Goal: Share content: Share content

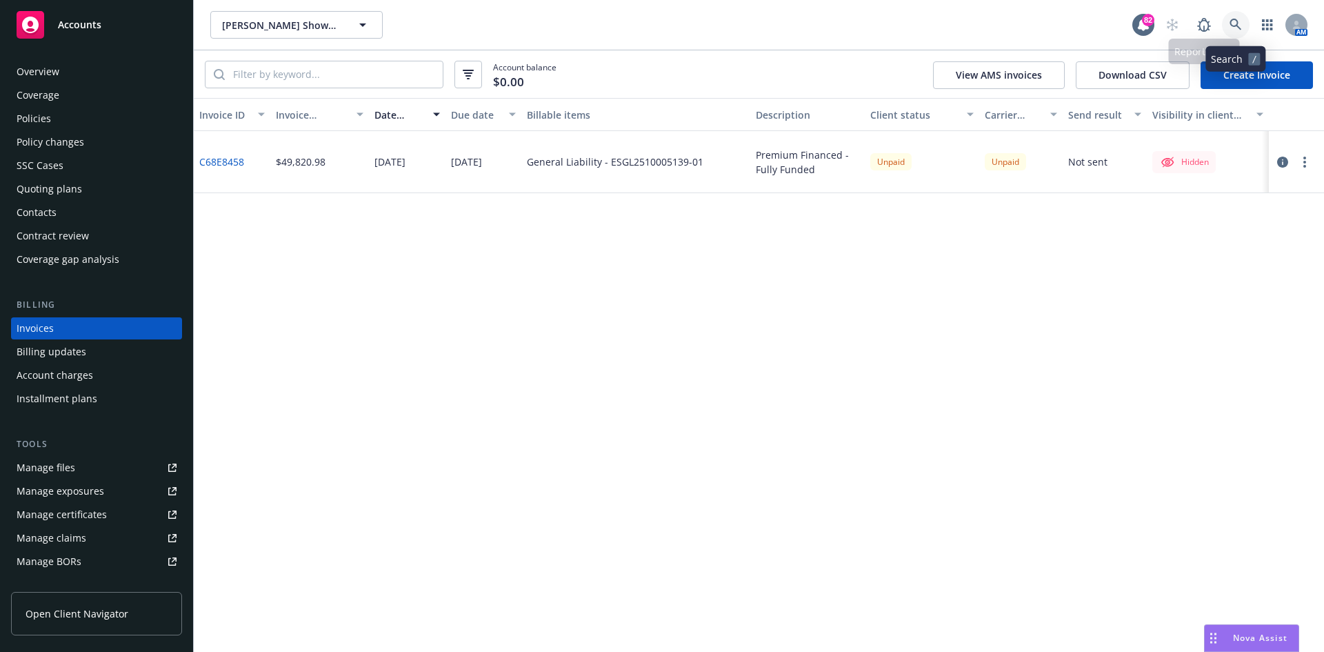
click at [1235, 21] on icon at bounding box center [1236, 25] width 12 height 12
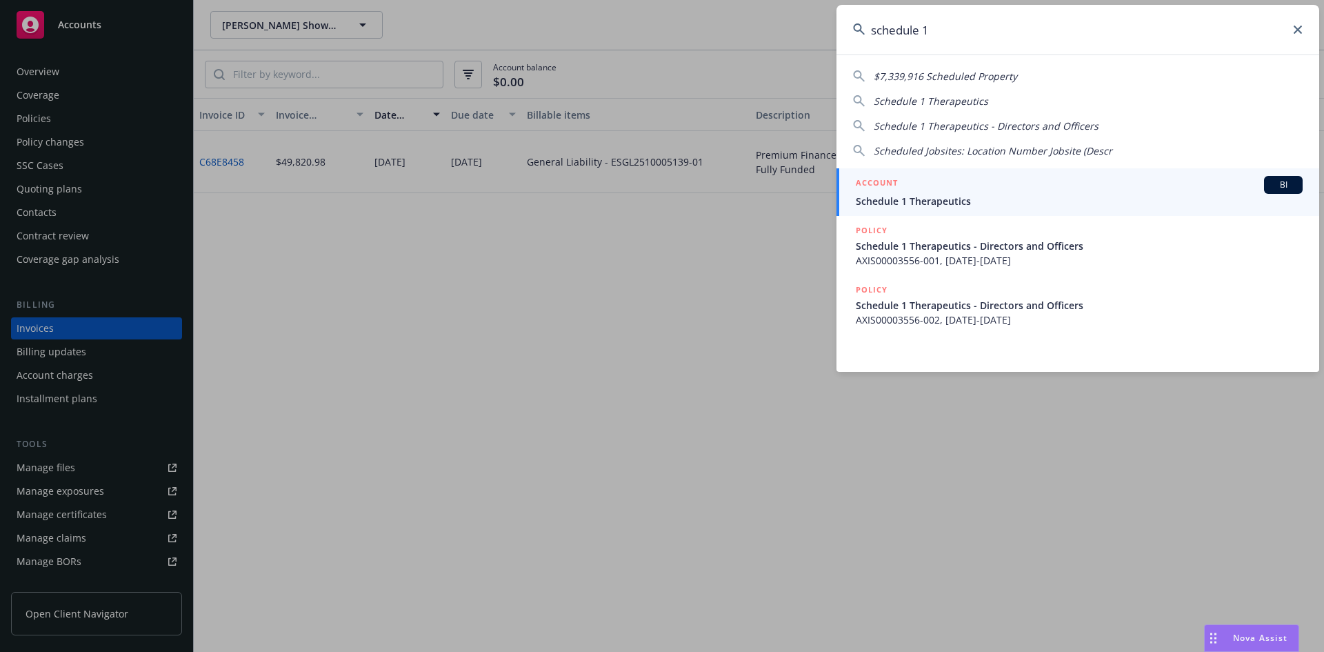
type input "schedule 1"
click at [885, 178] on h5 "ACCOUNT" at bounding box center [877, 184] width 42 height 17
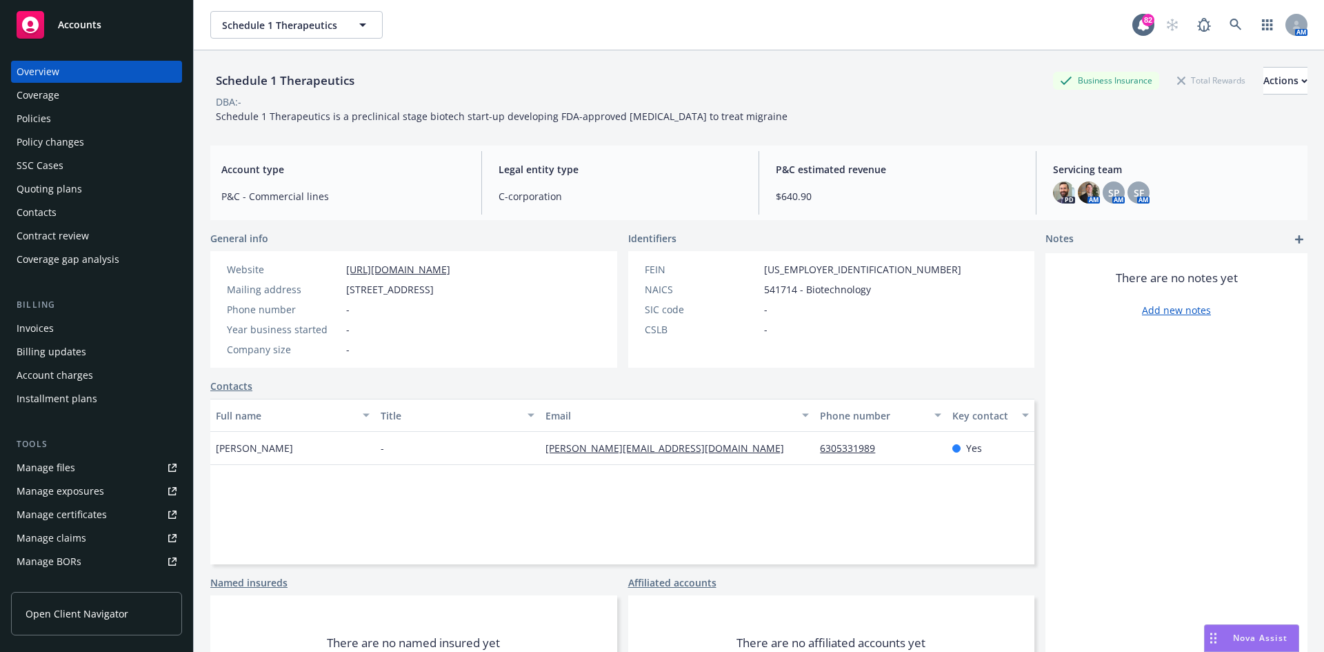
click at [63, 329] on div "Invoices" at bounding box center [97, 328] width 160 height 22
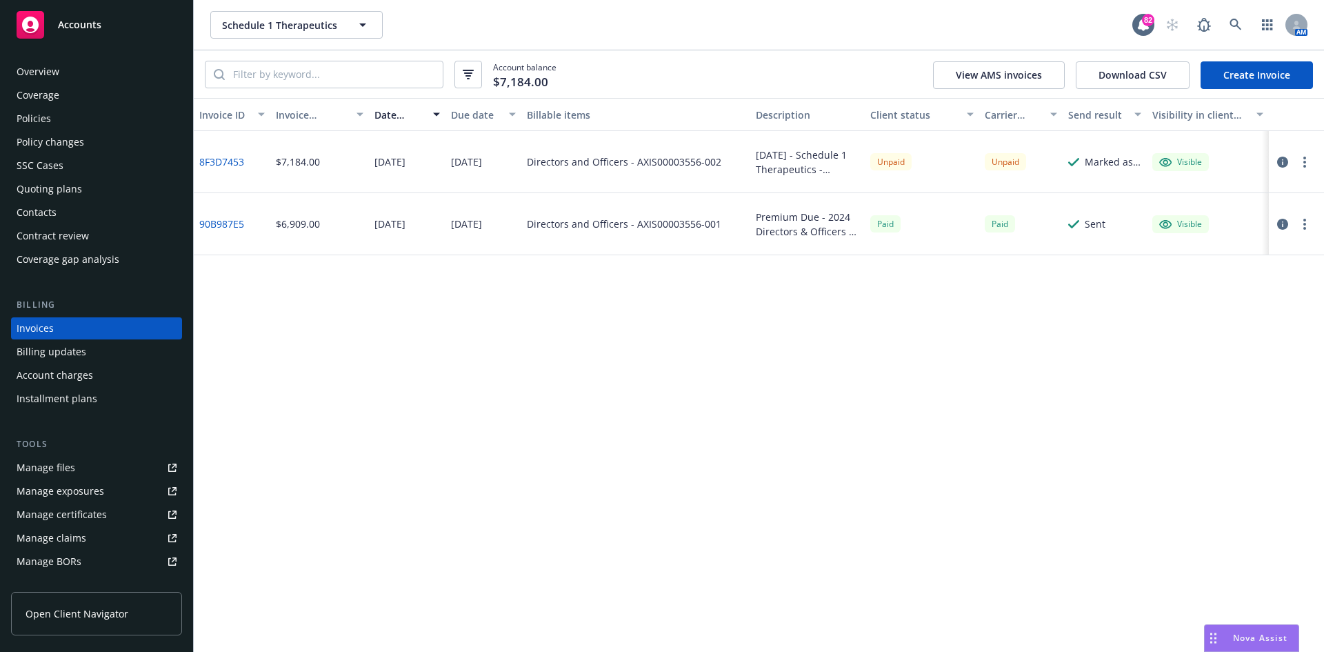
click at [164, 68] on div "Overview" at bounding box center [97, 72] width 160 height 22
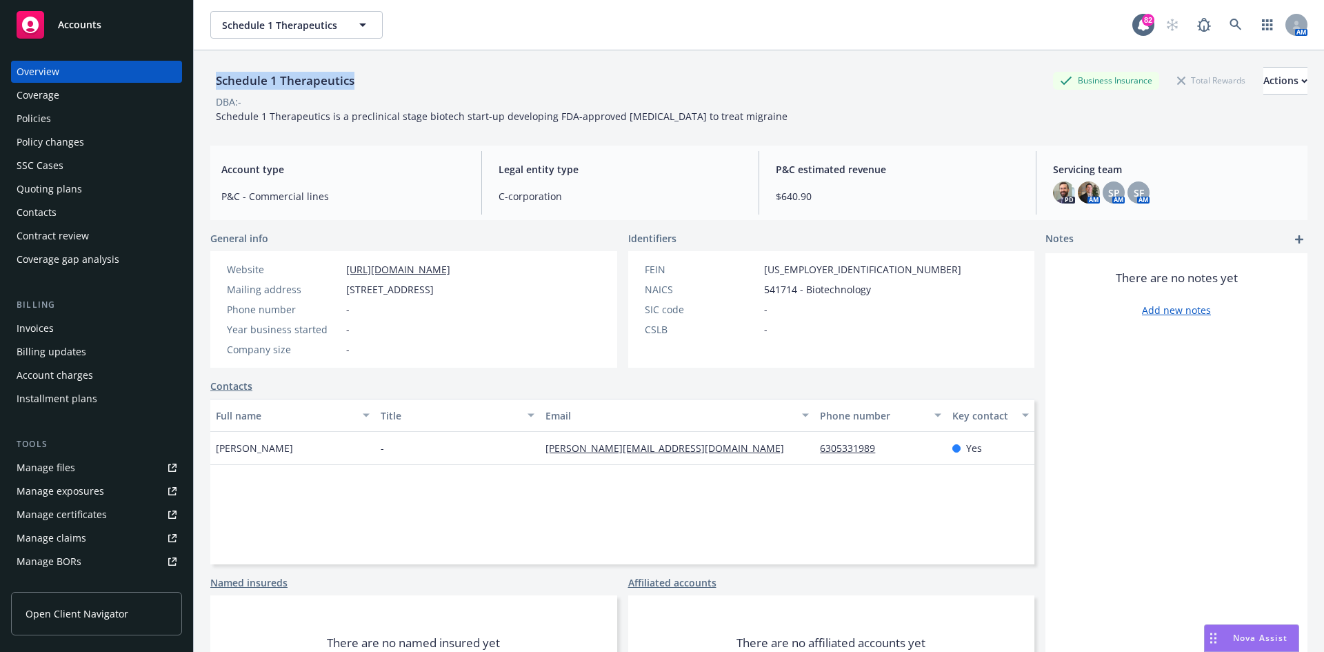
drag, startPoint x: 364, startPoint y: 77, endPoint x: 227, endPoint y: 84, distance: 137.4
click at [198, 79] on div "Schedule 1 Therapeutics Business Insurance Total Rewards Actions DBA: - Schedul…" at bounding box center [759, 376] width 1130 height 652
copy div "Schedule 1 Therapeutics"
click at [48, 323] on div "Invoices" at bounding box center [35, 328] width 37 height 22
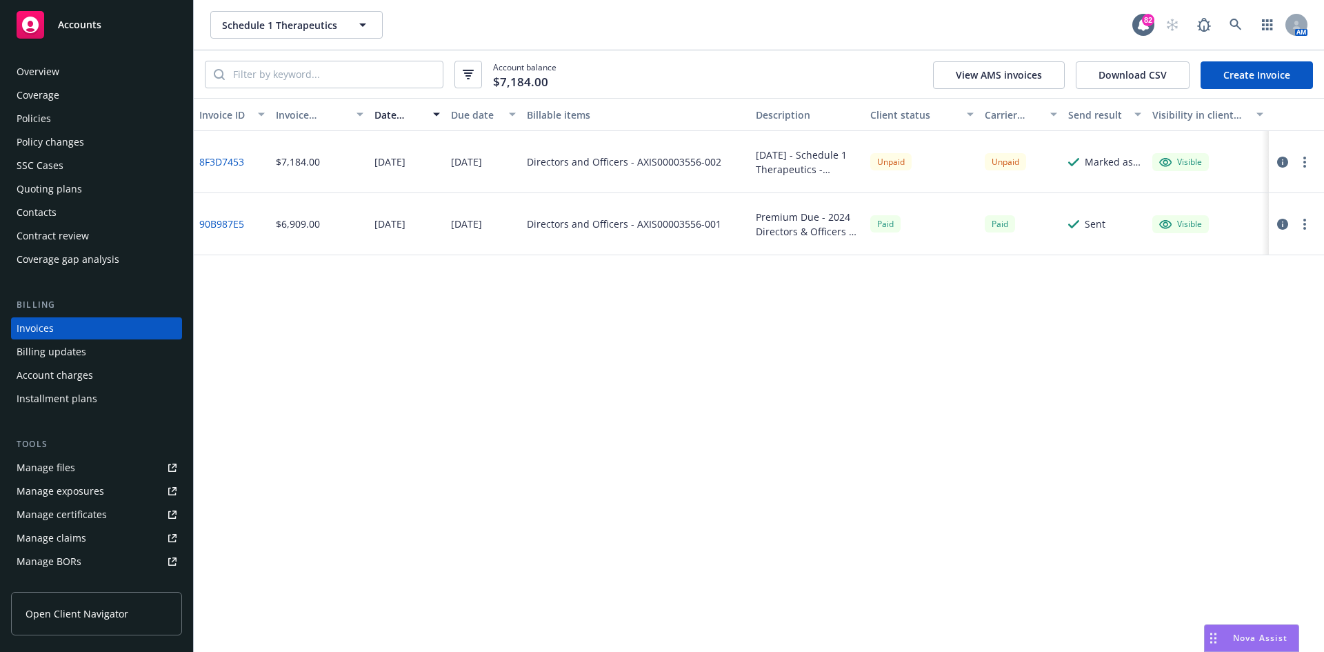
click at [1308, 160] on button "button" at bounding box center [1305, 162] width 17 height 17
click at [1206, 246] on link "Copy invoice URL" at bounding box center [1225, 246] width 176 height 28
click at [1301, 158] on button "button" at bounding box center [1305, 162] width 17 height 17
click at [1195, 292] on link "Send invoice" at bounding box center [1225, 301] width 176 height 28
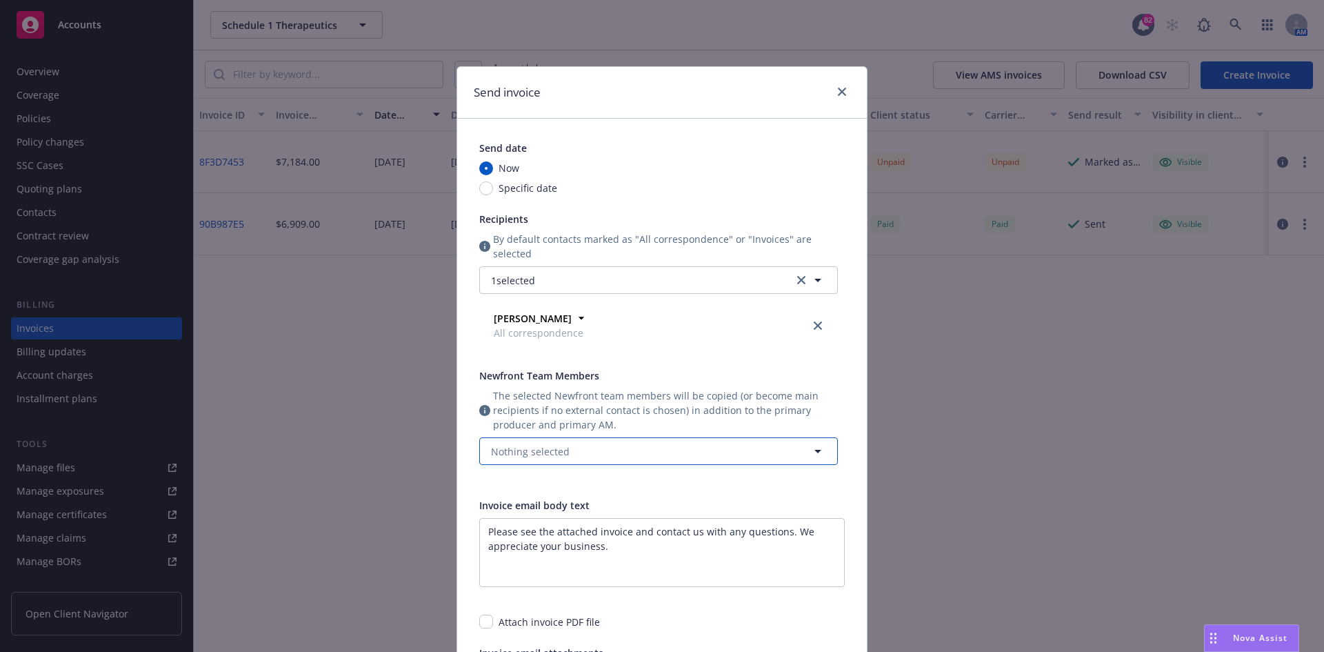
click at [689, 449] on button "Nothing selected" at bounding box center [658, 451] width 359 height 28
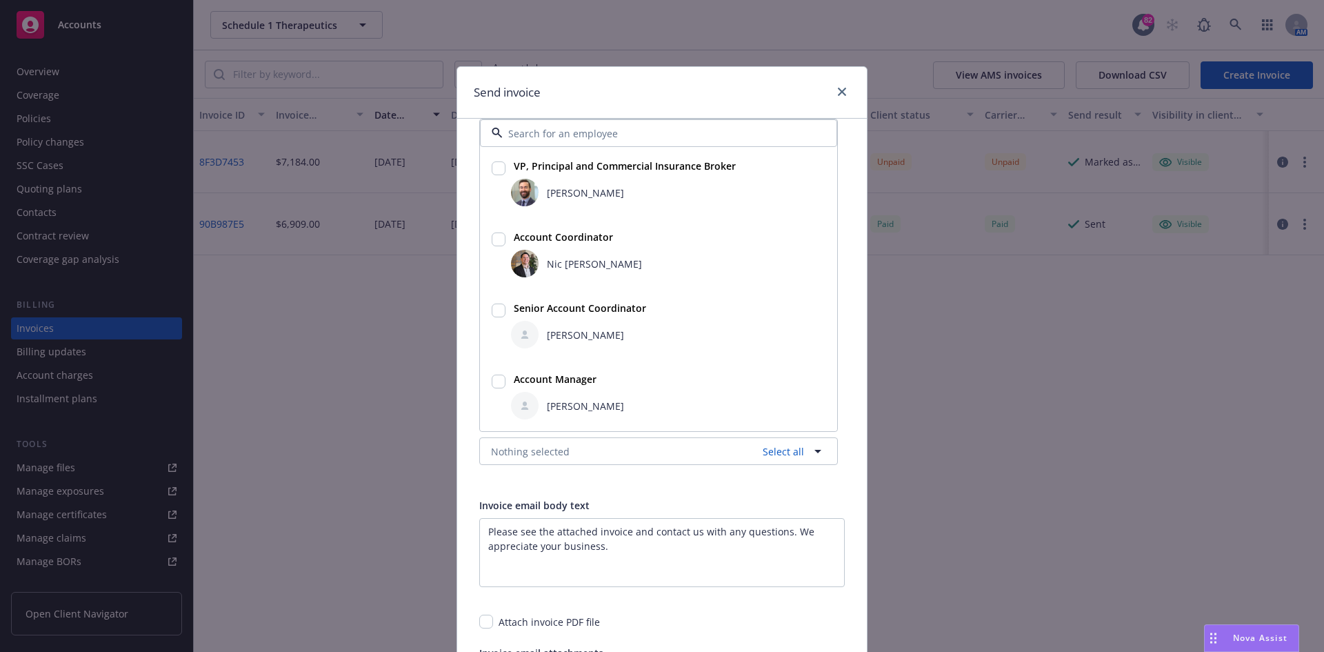
click at [495, 169] on input "checkbox" at bounding box center [499, 168] width 14 height 14
checkbox input "true"
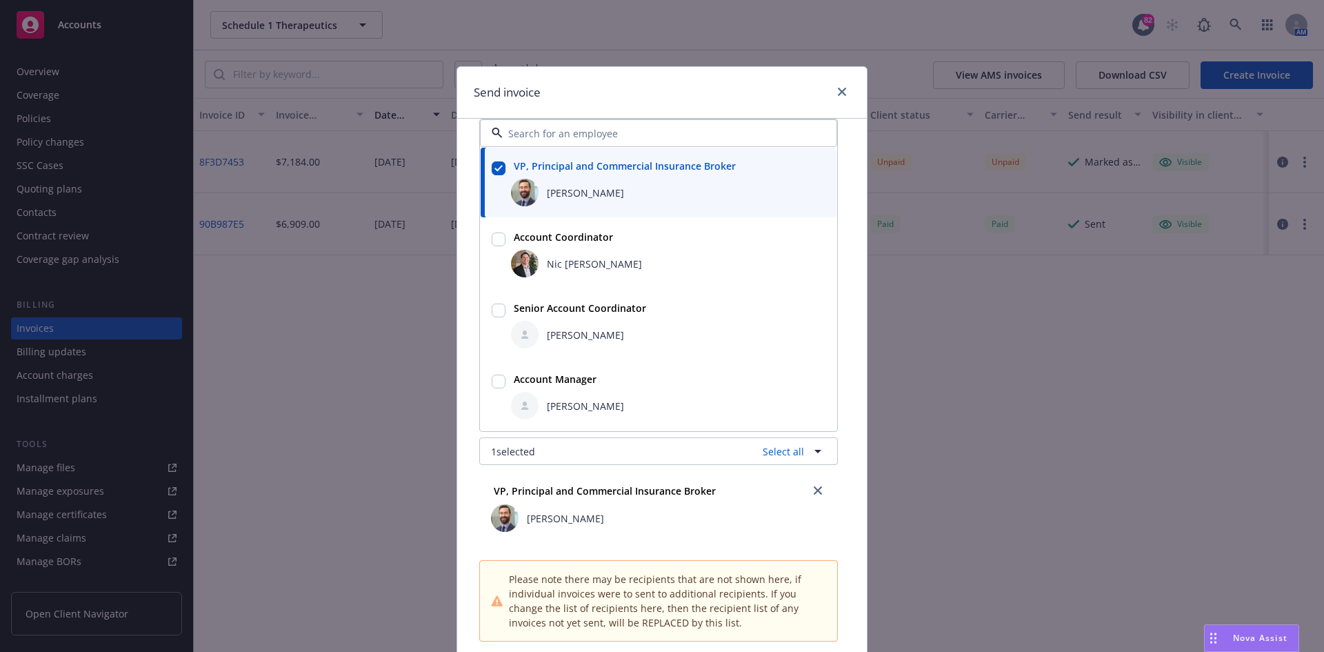
click at [790, 501] on div "VP, Principal and Commercial Insurance Broker" at bounding box center [658, 490] width 341 height 22
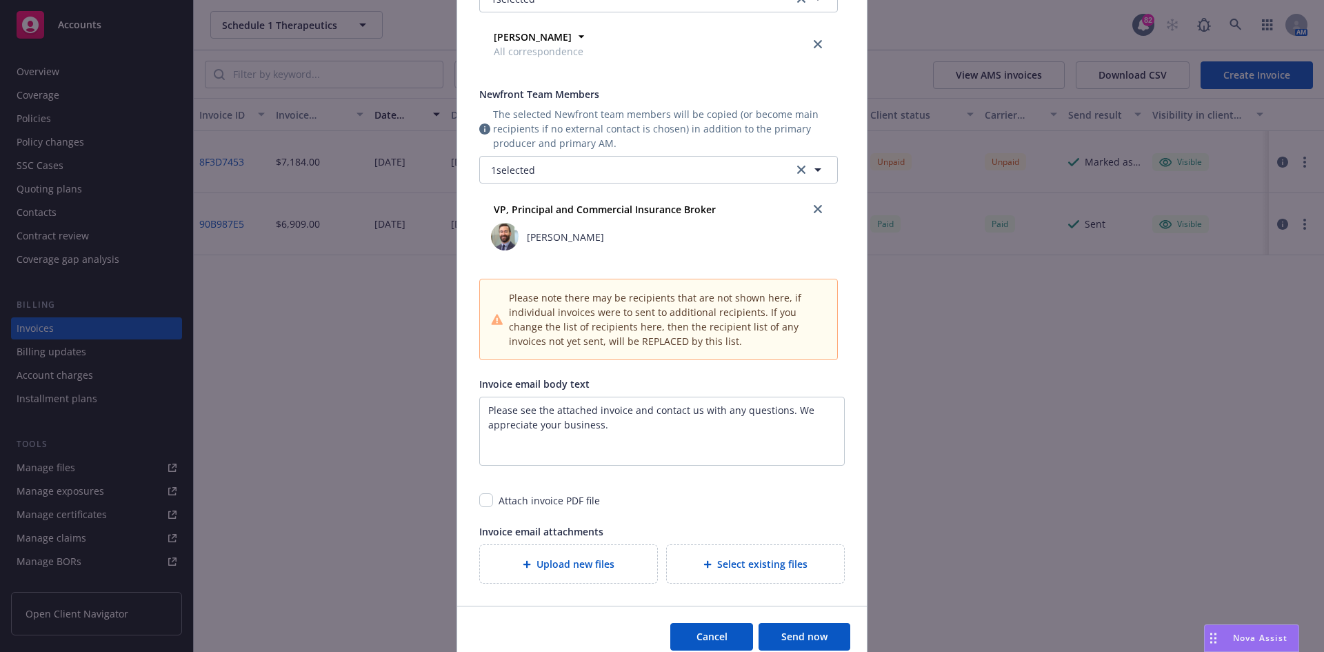
scroll to position [345, 0]
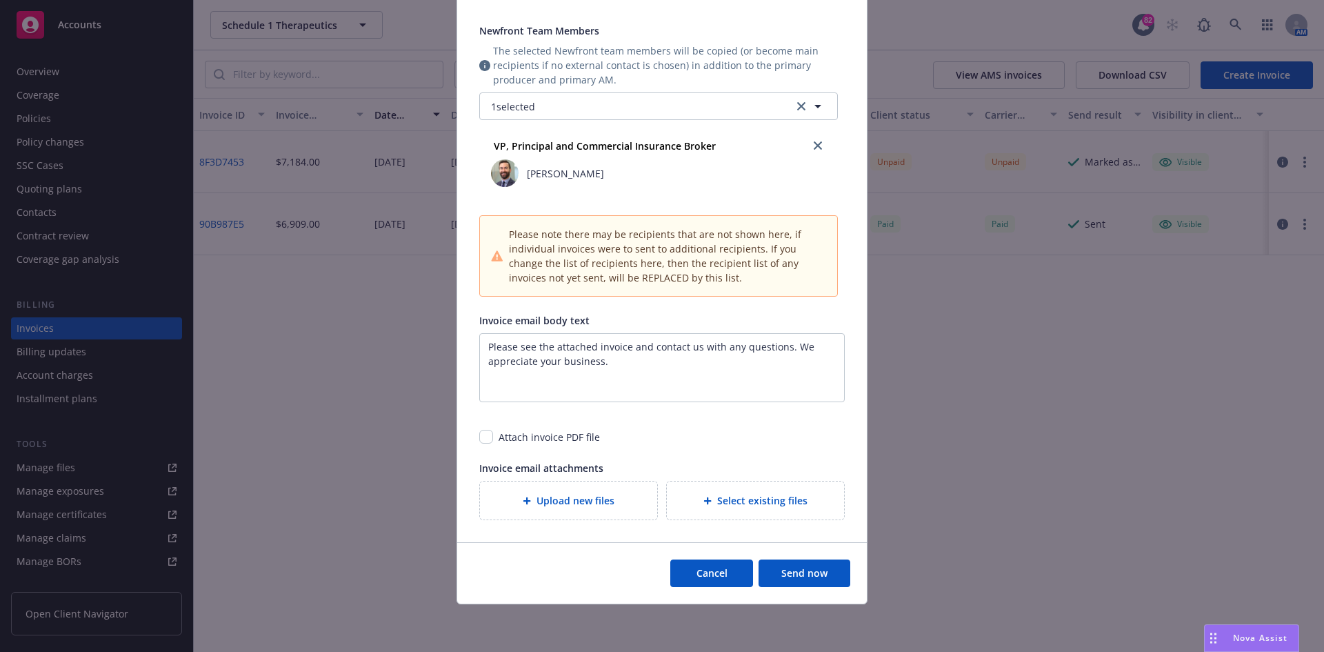
click at [798, 564] on button "Send now" at bounding box center [805, 573] width 92 height 28
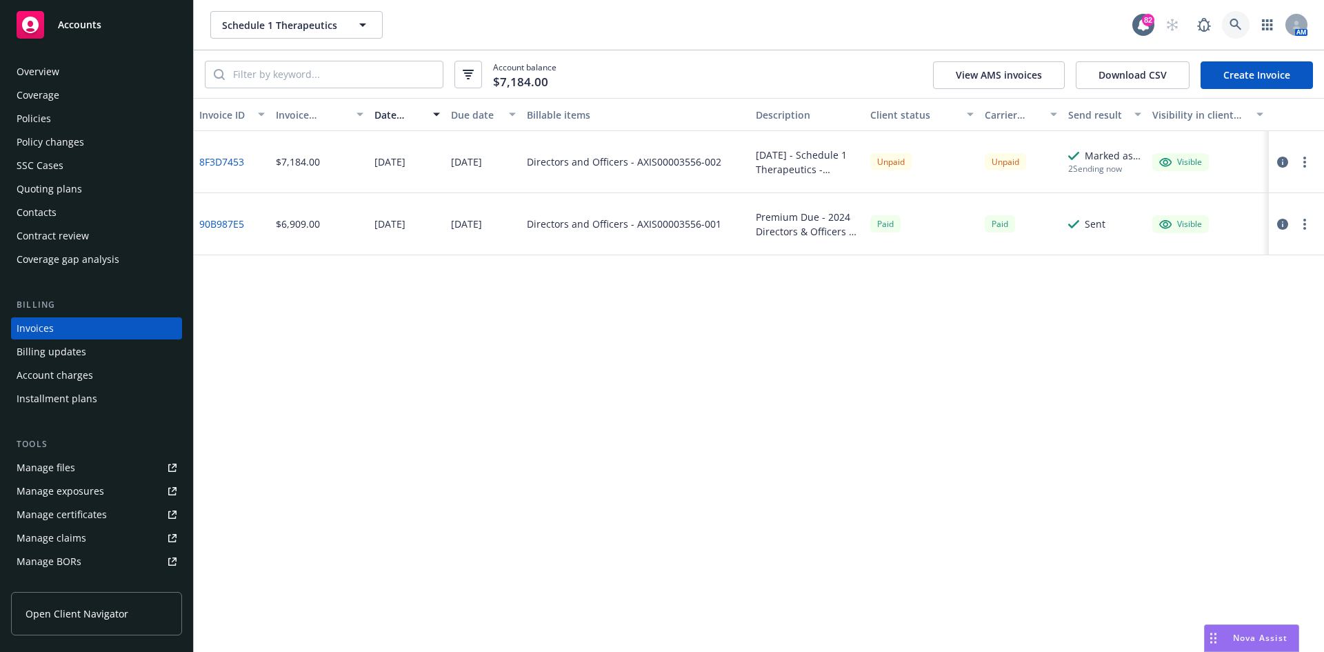
click at [1235, 16] on link at bounding box center [1236, 25] width 28 height 28
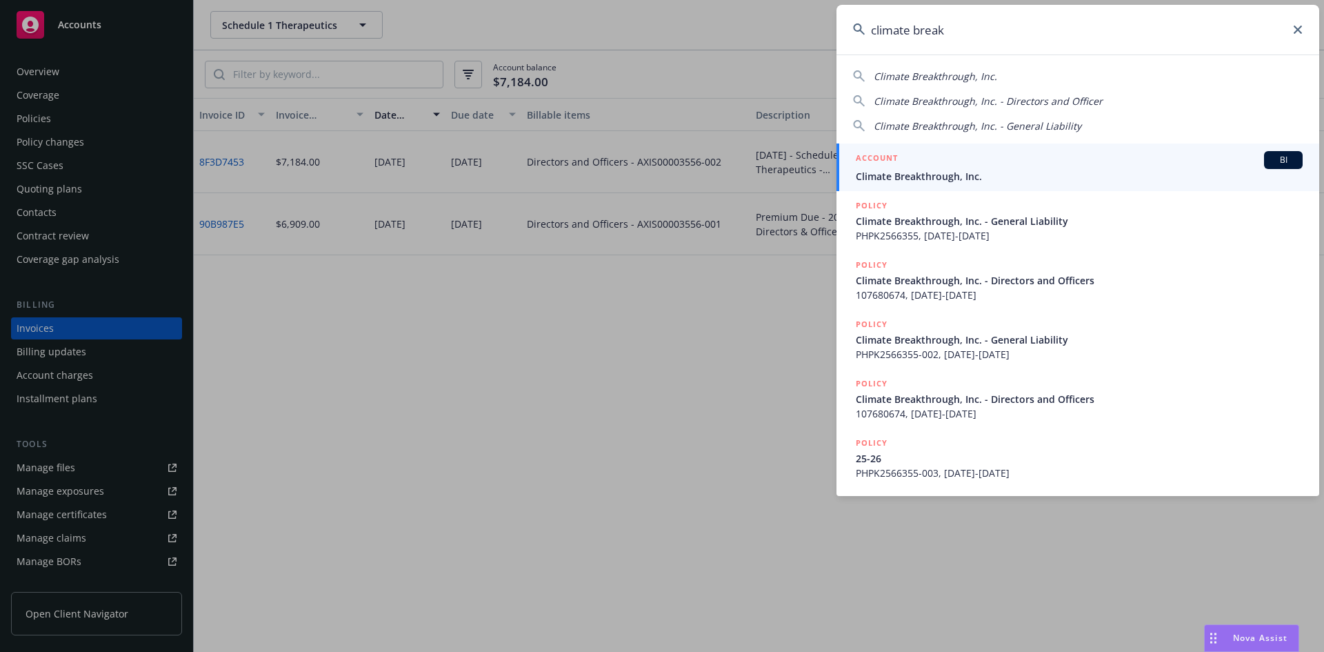
type input "climate break"
click at [890, 150] on link "ACCOUNT BI Climate Breakthrough, Inc." at bounding box center [1078, 167] width 483 height 48
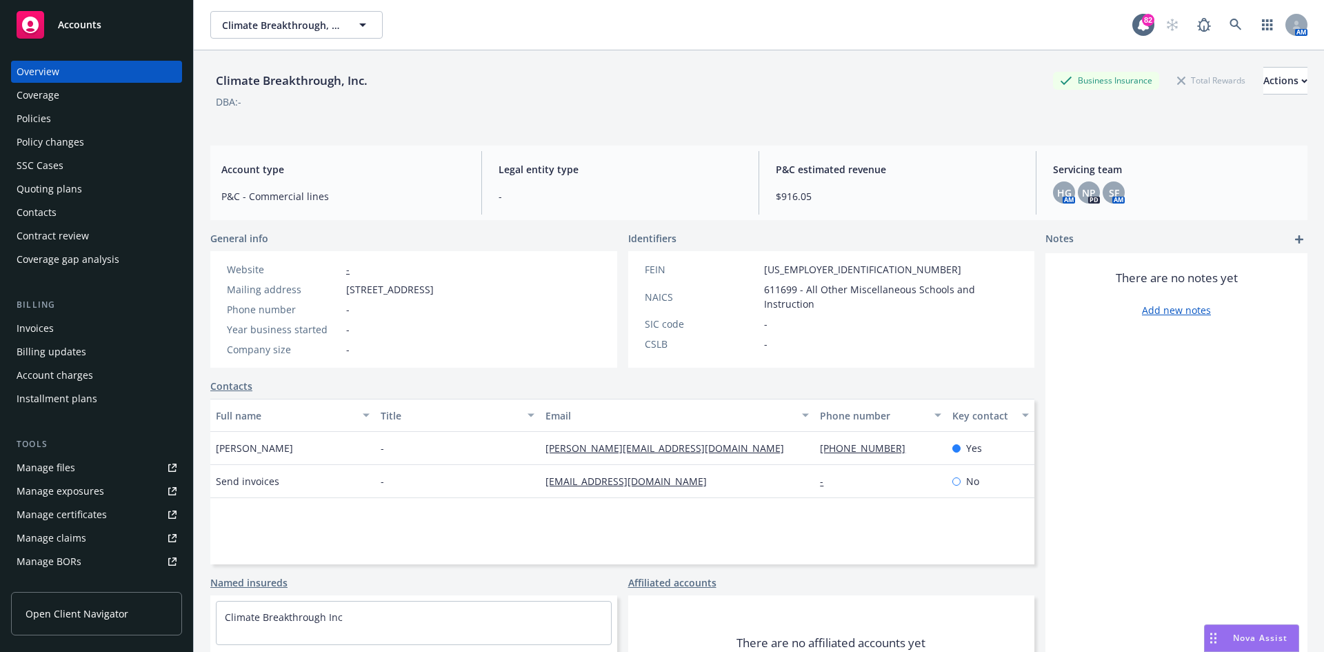
click at [34, 113] on div "Policies" at bounding box center [34, 119] width 34 height 22
